Goal: Task Accomplishment & Management: Use online tool/utility

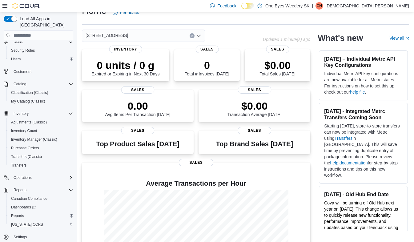
scroll to position [13, 0]
click at [16, 212] on span "Reports" at bounding box center [17, 215] width 13 height 7
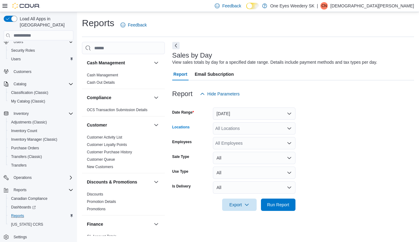
click at [289, 128] on icon "Open list of options" at bounding box center [289, 128] width 5 height 5
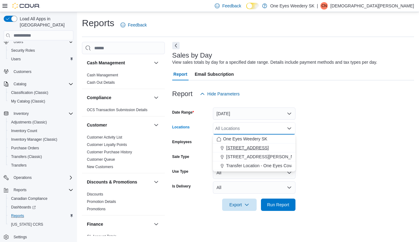
click at [245, 146] on span "[STREET_ADDRESS]" at bounding box center [247, 148] width 42 height 6
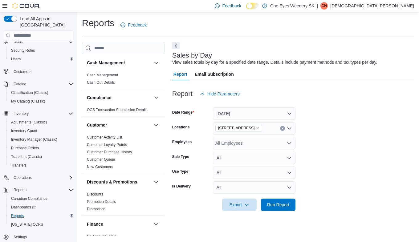
click at [313, 162] on form "Date Range [DATE] Locations [STREET_ADDRESS] Employees All Employees Sale Type …" at bounding box center [293, 155] width 242 height 111
click at [282, 206] on span "Run Report" at bounding box center [278, 204] width 22 height 6
